Goal: Transaction & Acquisition: Purchase product/service

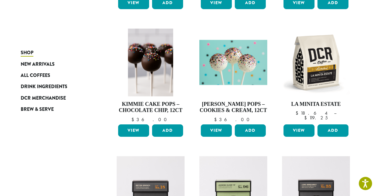
scroll to position [331, 0]
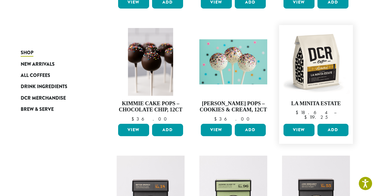
click at [300, 128] on link "View" at bounding box center [299, 130] width 31 height 12
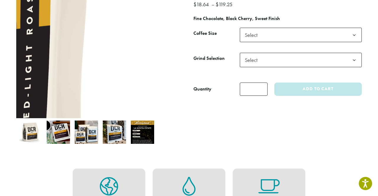
scroll to position [95, 0]
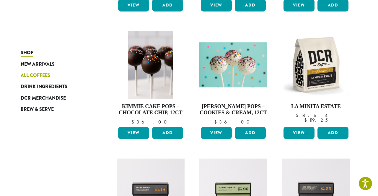
click at [26, 74] on span "All Coffees" at bounding box center [36, 75] width 30 height 7
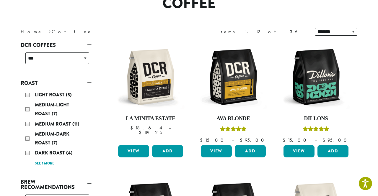
scroll to position [47, 0]
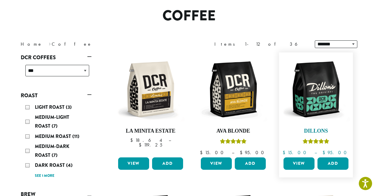
click at [327, 87] on img at bounding box center [316, 90] width 68 height 68
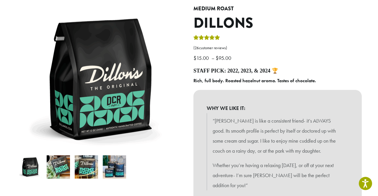
scroll to position [59, 0]
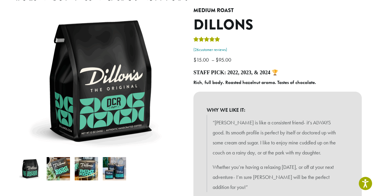
click at [225, 48] on link "( 26 customer reviews)" at bounding box center [277, 50] width 168 height 6
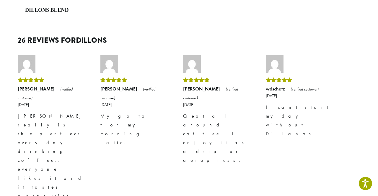
click at [225, 76] on div "Rated 5 out of 5" at bounding box center [217, 80] width 68 height 9
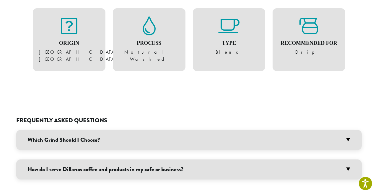
scroll to position [444, 0]
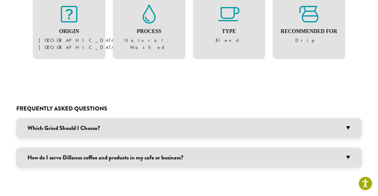
click at [350, 118] on h3 "Which Grind Should I Choose?" at bounding box center [189, 128] width 346 height 20
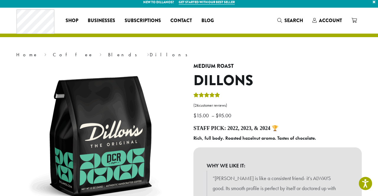
scroll to position [0, 0]
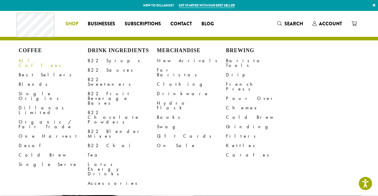
click at [40, 59] on link "All Coffees" at bounding box center [53, 63] width 69 height 14
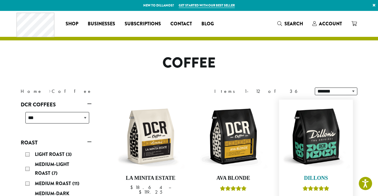
click at [302, 175] on h4 "Dillons" at bounding box center [316, 178] width 68 height 6
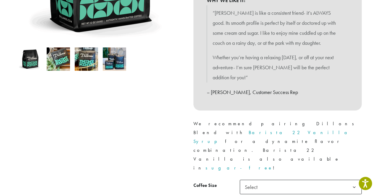
scroll to position [186, 0]
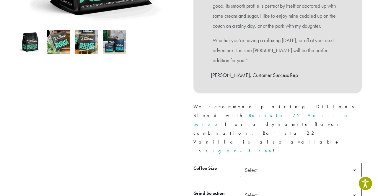
click at [356, 163] on b at bounding box center [354, 170] width 14 height 14
click at [353, 188] on b at bounding box center [354, 195] width 14 height 14
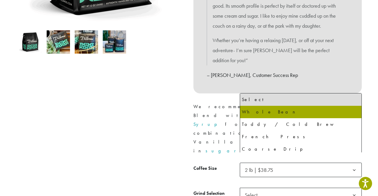
select select "**********"
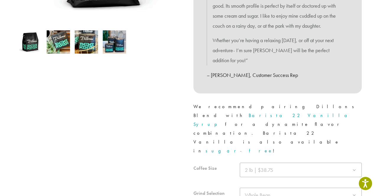
click at [366, 166] on div "Medium Roast Dillons ( 26 customer reviews) $ 15.00 – $ 95.00 Price range: $15.…" at bounding box center [277, 66] width 177 height 372
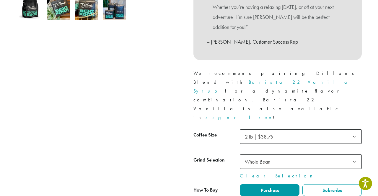
scroll to position [218, 0]
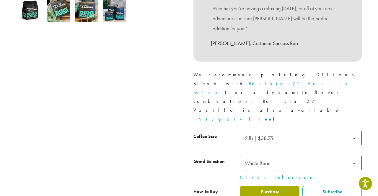
click at [276, 189] on span "Purchase" at bounding box center [269, 192] width 19 height 6
click at [218, 141] on form "**********" at bounding box center [277, 173] width 168 height 85
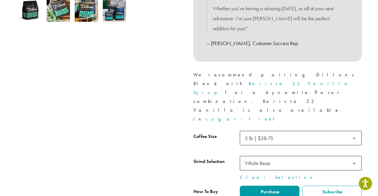
click at [216, 156] on th "Grind Selection" at bounding box center [216, 168] width 46 height 25
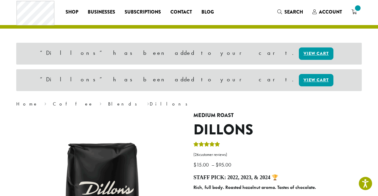
scroll to position [35, 0]
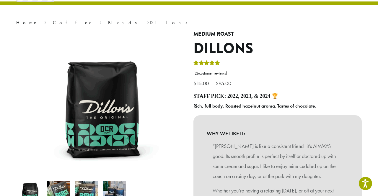
click at [265, 95] on h4 "Staff Pick: 2022, 2023, & 2024 🏆" at bounding box center [277, 96] width 168 height 6
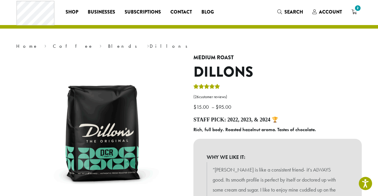
scroll to position [0, 0]
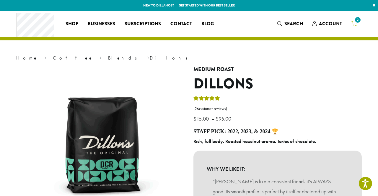
click at [354, 22] on icon "2" at bounding box center [354, 23] width 5 height 5
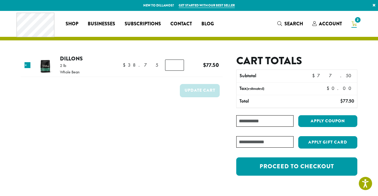
click at [115, 88] on tbody "× Dillons 2 lb Whole Bean $ 38.75 $ 38.75 Dillons quantity * $ 38.75 $ 77.50 Up…" at bounding box center [122, 79] width 202 height 49
type input "*"
click at [177, 66] on input "*" at bounding box center [174, 65] width 19 height 11
click at [144, 99] on td "Update cart" at bounding box center [122, 93] width 202 height 22
click at [201, 88] on button "Update cart" at bounding box center [200, 90] width 40 height 13
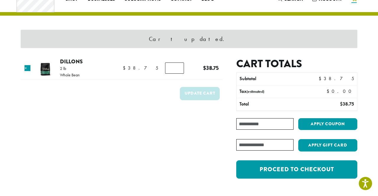
scroll to position [25, 0]
click at [346, 193] on div "Cart updated. Product Price Quantity Subtotal × Dillons 2 lb Whole Bean $ 38.75…" at bounding box center [189, 92] width 354 height 213
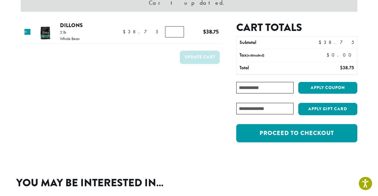
scroll to position [60, 0]
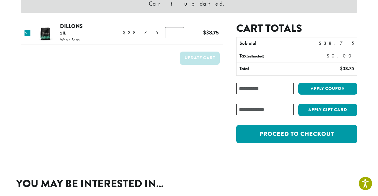
click at [324, 75] on div "Cart totals Subtotal $ 38.75 Tax (estimated) $ 0.00 Total $ 38.75 Coupon: Apply…" at bounding box center [296, 86] width 121 height 128
click at [29, 32] on link "×" at bounding box center [28, 33] width 6 height 6
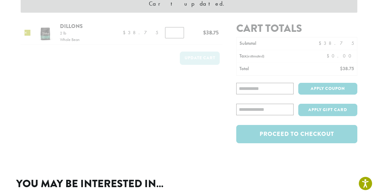
click at [29, 32] on div at bounding box center [122, 86] width 202 height 128
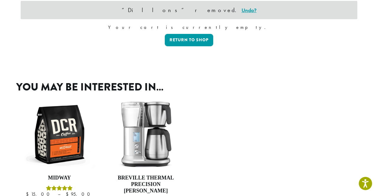
scroll to position [42, 0]
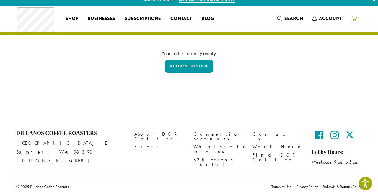
click at [340, 116] on div at bounding box center [189, 107] width 354 height 28
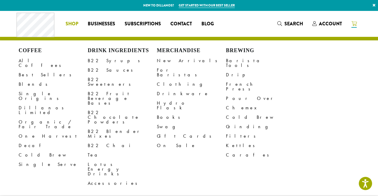
click at [74, 22] on span "Shop" at bounding box center [72, 23] width 13 height 7
click at [25, 54] on div "Coffee All Coffees Best Sellers Blends Single Origins Dillanos Limited Organic …" at bounding box center [53, 118] width 69 height 141
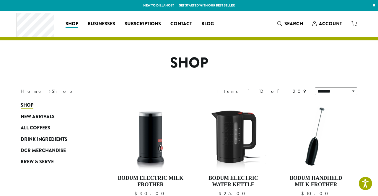
click at [87, 64] on h1 "Shop" at bounding box center [189, 63] width 346 height 17
click at [47, 128] on span "All Coffees" at bounding box center [36, 128] width 30 height 7
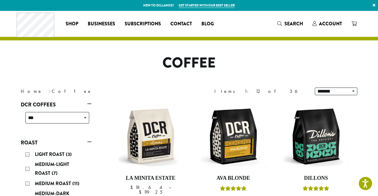
click at [114, 66] on h1 "Coffee" at bounding box center [189, 63] width 346 height 17
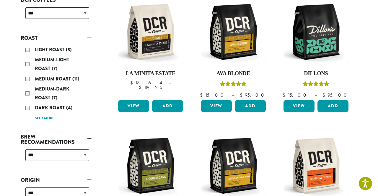
scroll to position [59, 0]
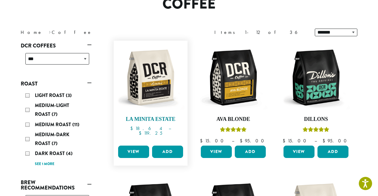
click at [153, 118] on h4 "La Minita Estate" at bounding box center [151, 119] width 68 height 6
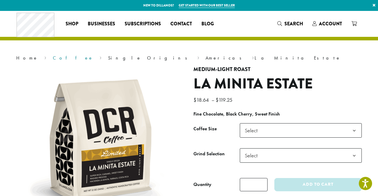
click at [53, 58] on link "Coffee" at bounding box center [73, 58] width 40 height 6
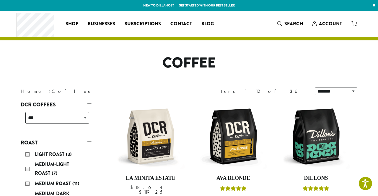
click at [105, 98] on div "**********" at bounding box center [189, 91] width 354 height 17
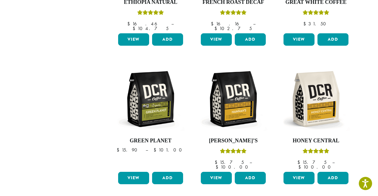
scroll to position [437, 0]
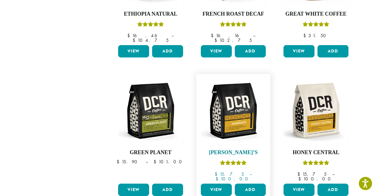
click at [240, 150] on h4 "[PERSON_NAME]’s" at bounding box center [233, 153] width 68 height 6
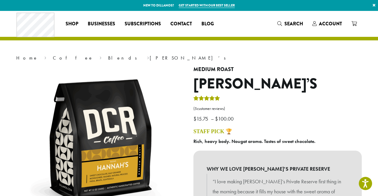
click at [222, 108] on link "( 5 customer reviews)" at bounding box center [277, 109] width 168 height 6
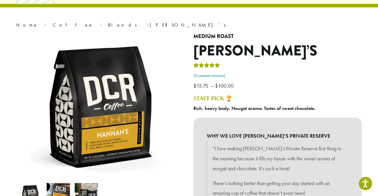
scroll to position [32, 0]
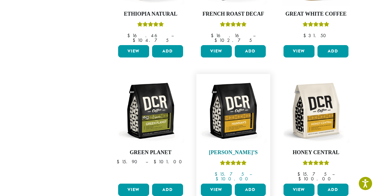
click at [235, 150] on h4 "[PERSON_NAME]’s" at bounding box center [233, 153] width 68 height 6
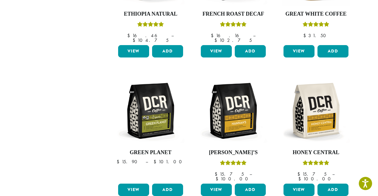
scroll to position [437, 0]
click at [136, 45] on link "View" at bounding box center [133, 51] width 31 height 12
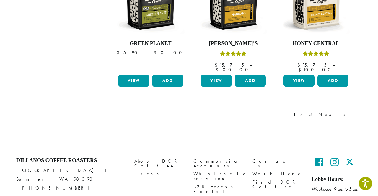
scroll to position [559, 0]
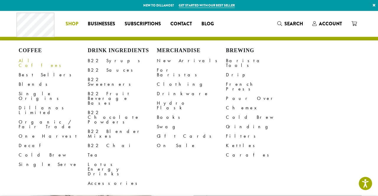
click at [37, 61] on link "All Coffees" at bounding box center [53, 63] width 69 height 14
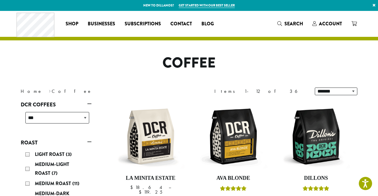
click at [223, 6] on link "Get started with our best seller" at bounding box center [207, 5] width 56 height 5
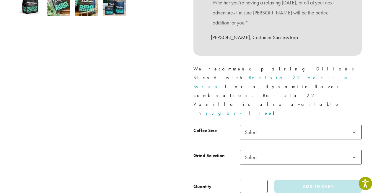
scroll to position [224, 0]
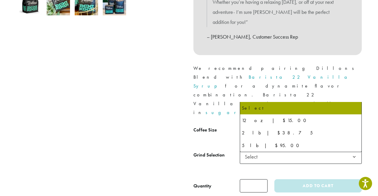
click at [353, 125] on b at bounding box center [354, 132] width 14 height 14
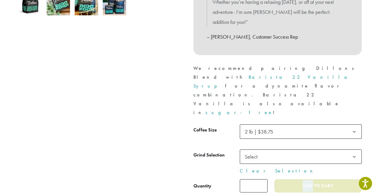
click at [302, 180] on button "Add to cart" at bounding box center [317, 186] width 87 height 13
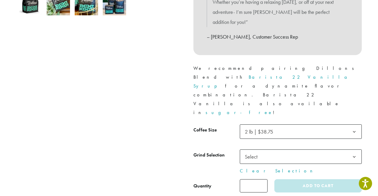
click at [355, 150] on b at bounding box center [354, 157] width 14 height 14
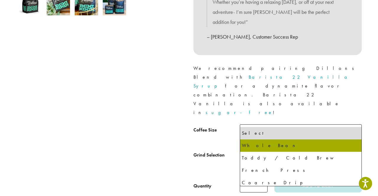
select select "**********"
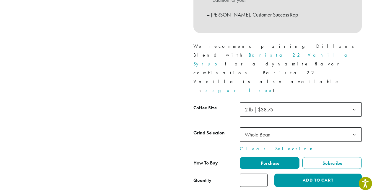
scroll to position [248, 0]
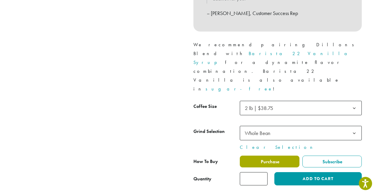
click at [282, 156] on label "Purchase" at bounding box center [270, 162] width 60 height 12
click at [276, 159] on span "Purchase" at bounding box center [269, 162] width 19 height 6
click at [273, 159] on span "Purchase" at bounding box center [269, 162] width 19 height 6
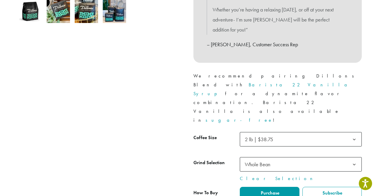
scroll to position [217, 0]
click at [134, 87] on div at bounding box center [100, 34] width 177 height 368
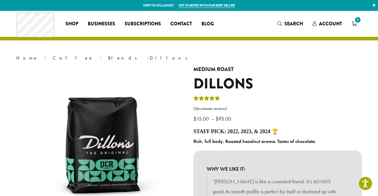
scroll to position [0, 0]
click at [357, 23] on span "1" at bounding box center [358, 20] width 8 height 8
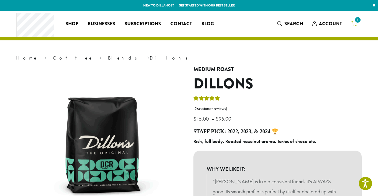
click at [355, 23] on icon "1" at bounding box center [354, 23] width 5 height 5
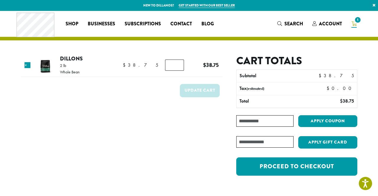
click at [355, 23] on icon "1" at bounding box center [354, 23] width 5 height 5
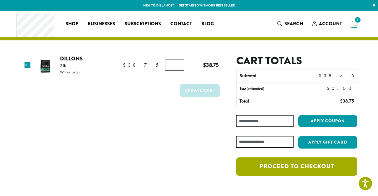
click at [318, 165] on link "Proceed to checkout" at bounding box center [296, 167] width 121 height 18
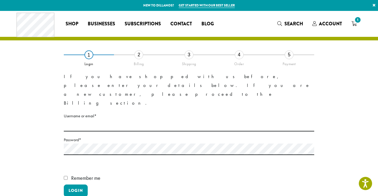
click at [297, 174] on form "If you have shopped with us before, please enter your details below. If you are…" at bounding box center [189, 142] width 250 height 141
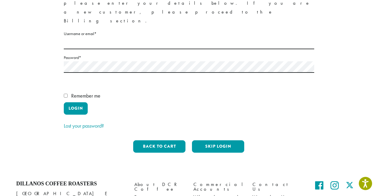
scroll to position [71, 0]
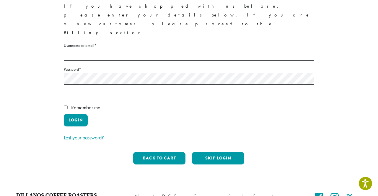
click at [341, 62] on div "**********" at bounding box center [189, 77] width 337 height 186
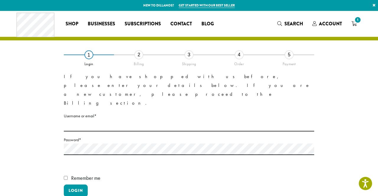
scroll to position [0, 0]
click at [219, 6] on link "Get started with our best seller" at bounding box center [207, 5] width 56 height 5
click at [218, 9] on p "New to Dillanos? Get started with our best seller ×" at bounding box center [189, 5] width 378 height 11
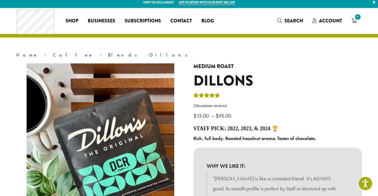
scroll to position [2, 0]
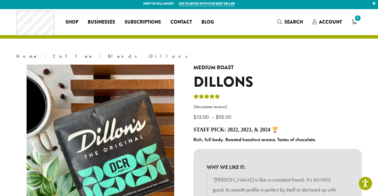
click at [351, 96] on p "$ 15.00 – $ 95.00 Price range: $15.00 through $95.00" at bounding box center [277, 107] width 168 height 29
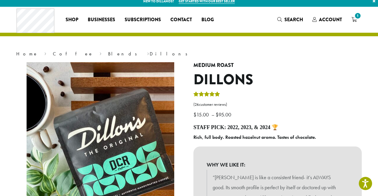
scroll to position [0, 0]
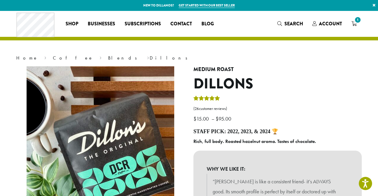
click at [56, 15] on div "Coffee All Coffees Best Sellers Blends Single Origins Dillanos Limited Organic …" at bounding box center [118, 24] width 202 height 25
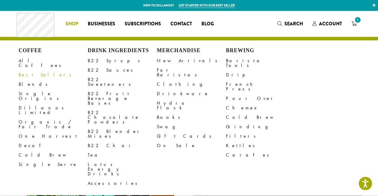
click at [36, 70] on link "Best Sellers" at bounding box center [53, 74] width 69 height 9
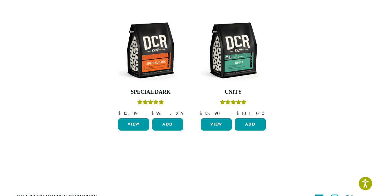
scroll to position [224, 0]
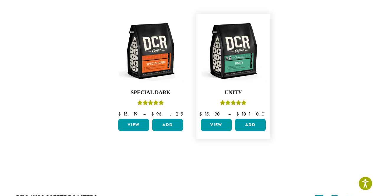
click at [213, 121] on link "View" at bounding box center [216, 125] width 31 height 12
